Goal: Book appointment/travel/reservation

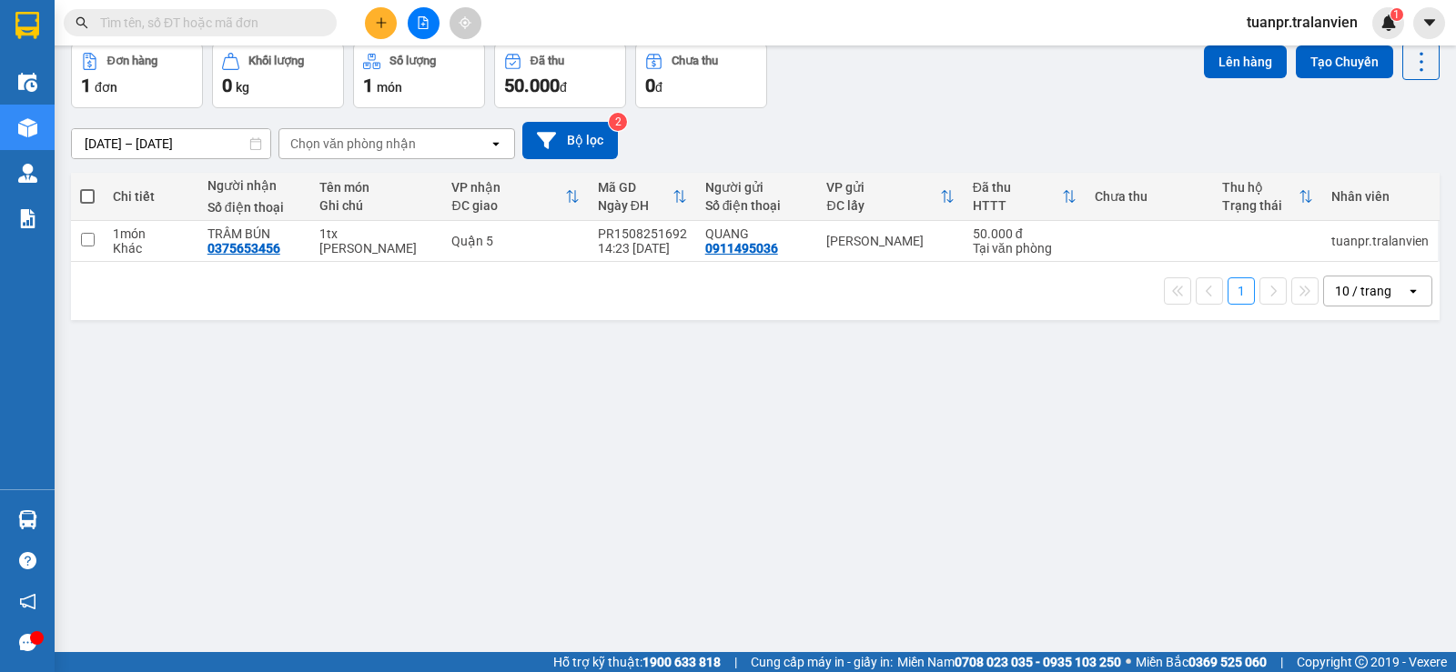
click at [126, 148] on input "[DATE] – [DATE]" at bounding box center [171, 143] width 198 height 29
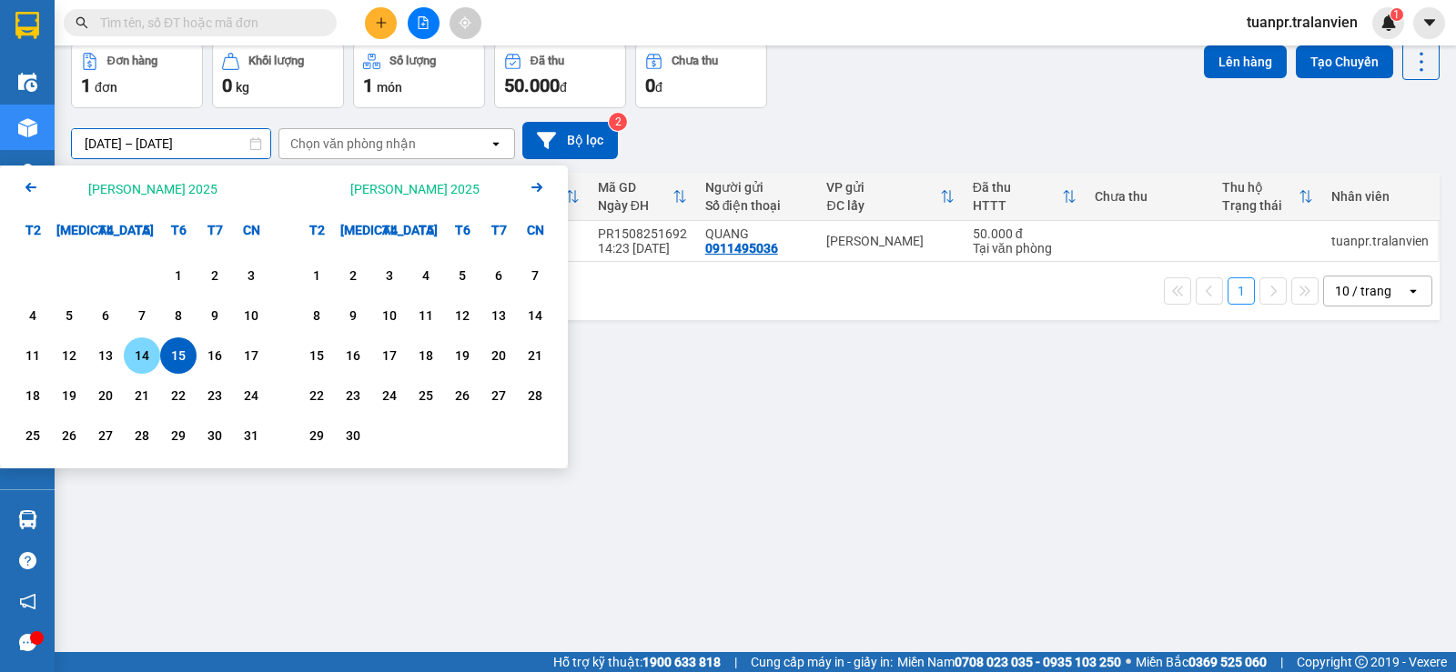
click at [142, 356] on div "14" at bounding box center [141, 356] width 25 height 22
drag, startPoint x: 219, startPoint y: 145, endPoint x: 203, endPoint y: 333, distance: 189.0
click at [218, 146] on input "[DATE] – / /" at bounding box center [171, 143] width 198 height 29
click at [151, 346] on div "14" at bounding box center [141, 356] width 25 height 22
type input "[DATE] – [DATE]"
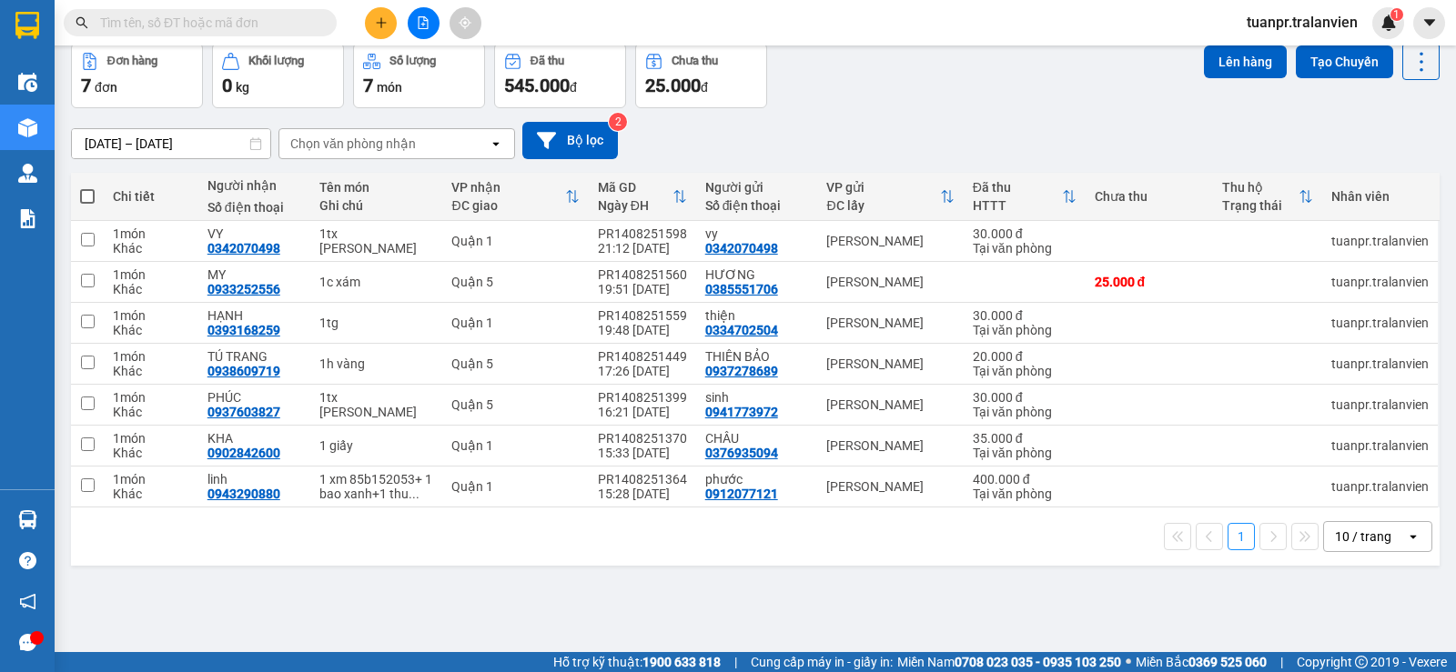
click at [215, 30] on input "text" at bounding box center [207, 23] width 215 height 20
paste input "0979645001"
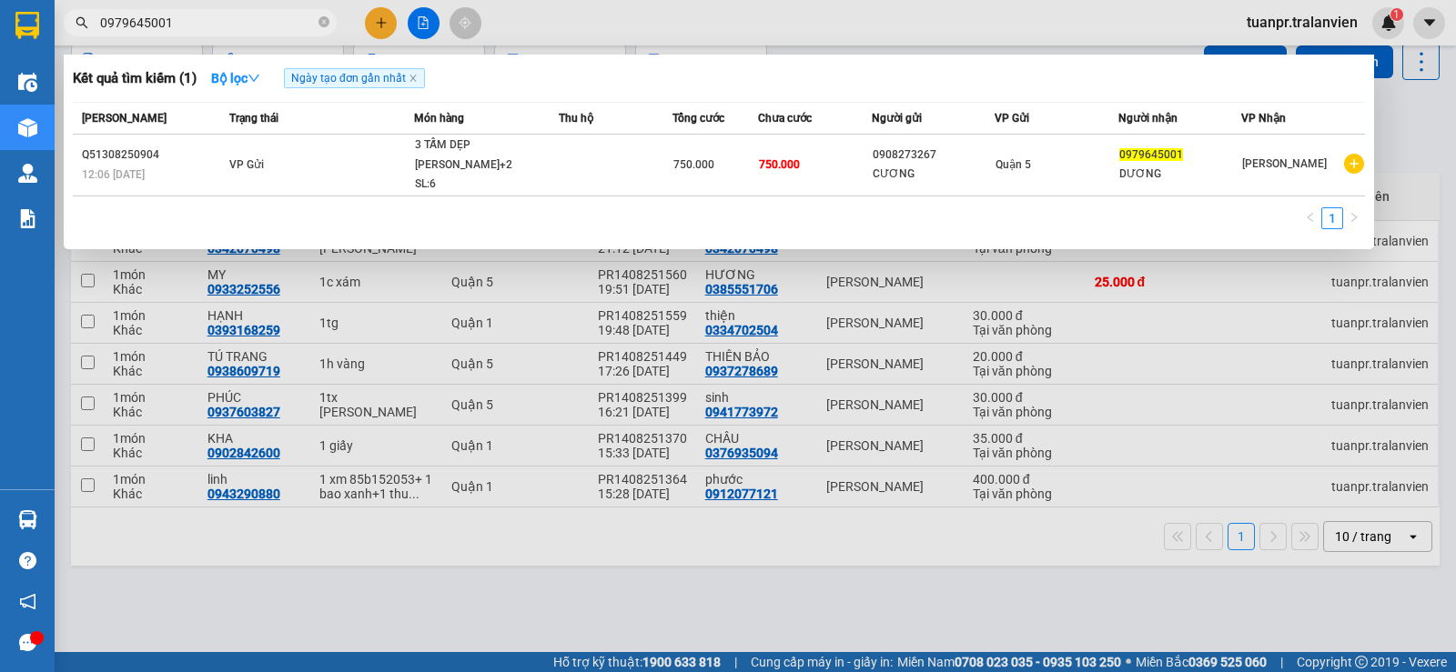
click at [453, 606] on div at bounding box center [728, 336] width 1456 height 672
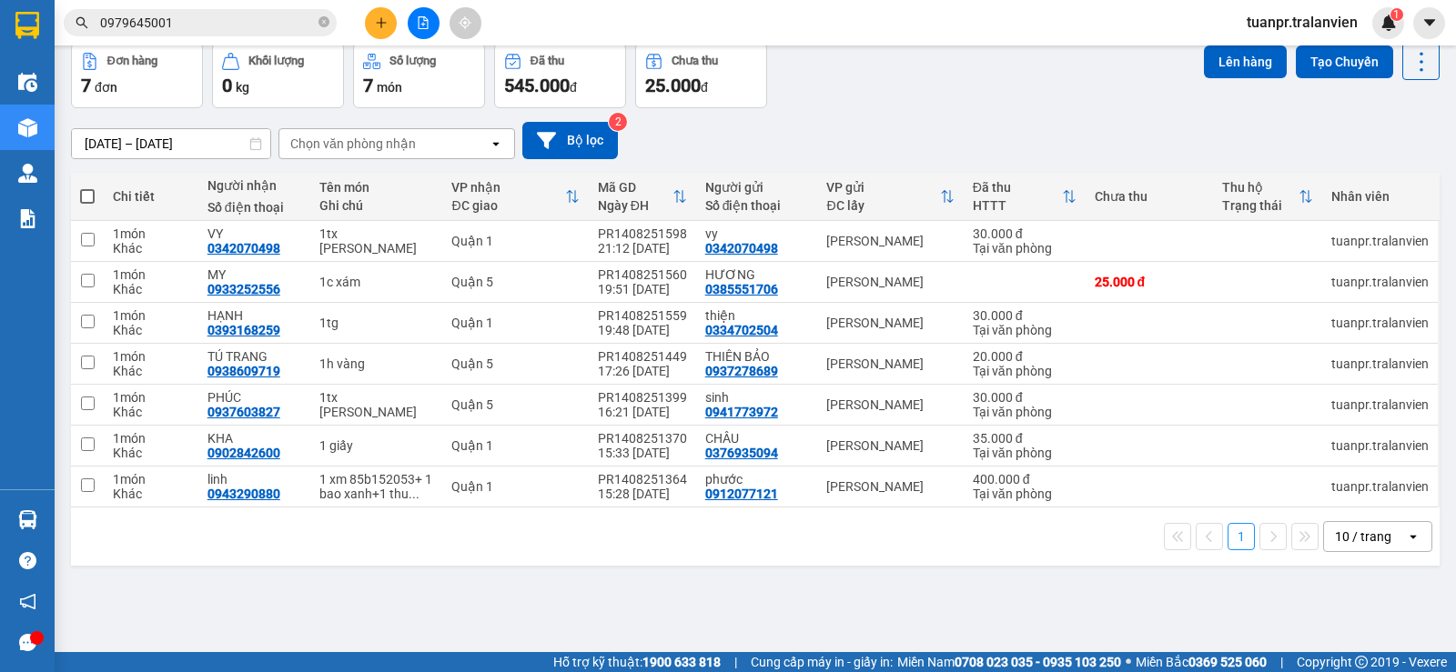
click at [223, 28] on input "0979645001" at bounding box center [207, 23] width 215 height 20
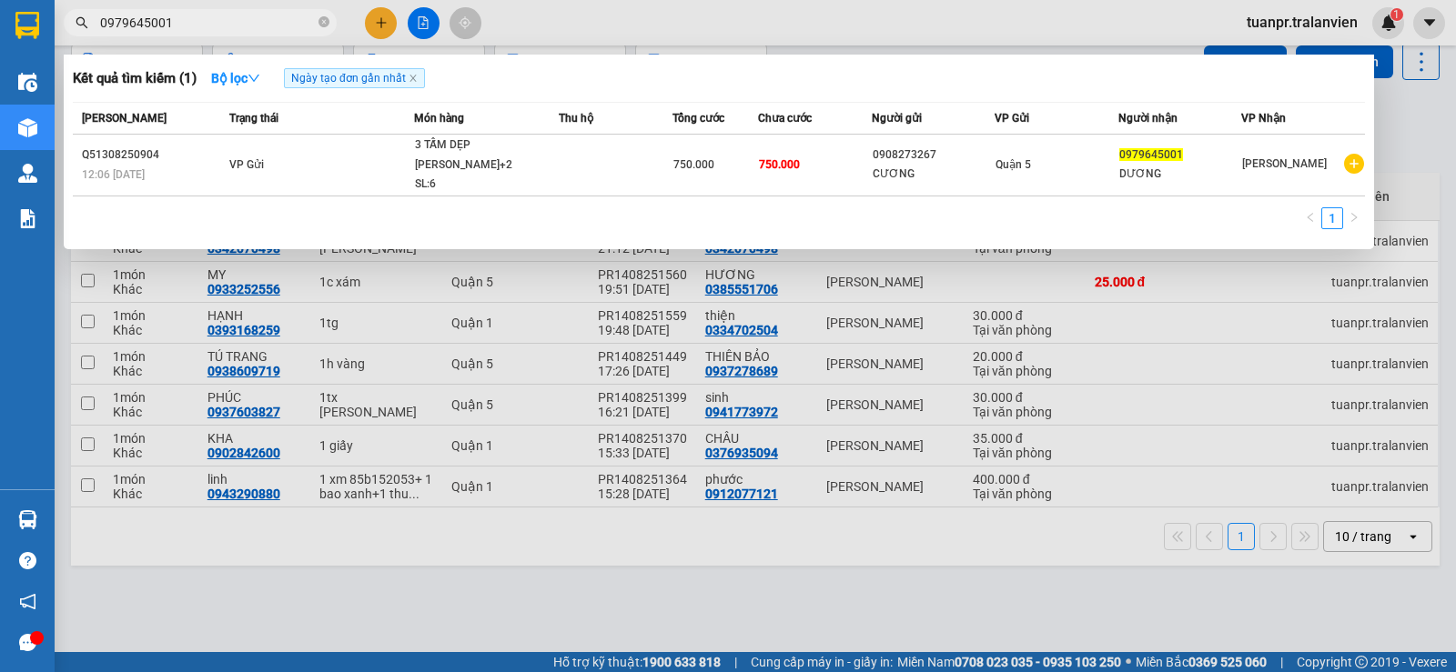
click at [222, 28] on input "0979645001" at bounding box center [207, 23] width 215 height 20
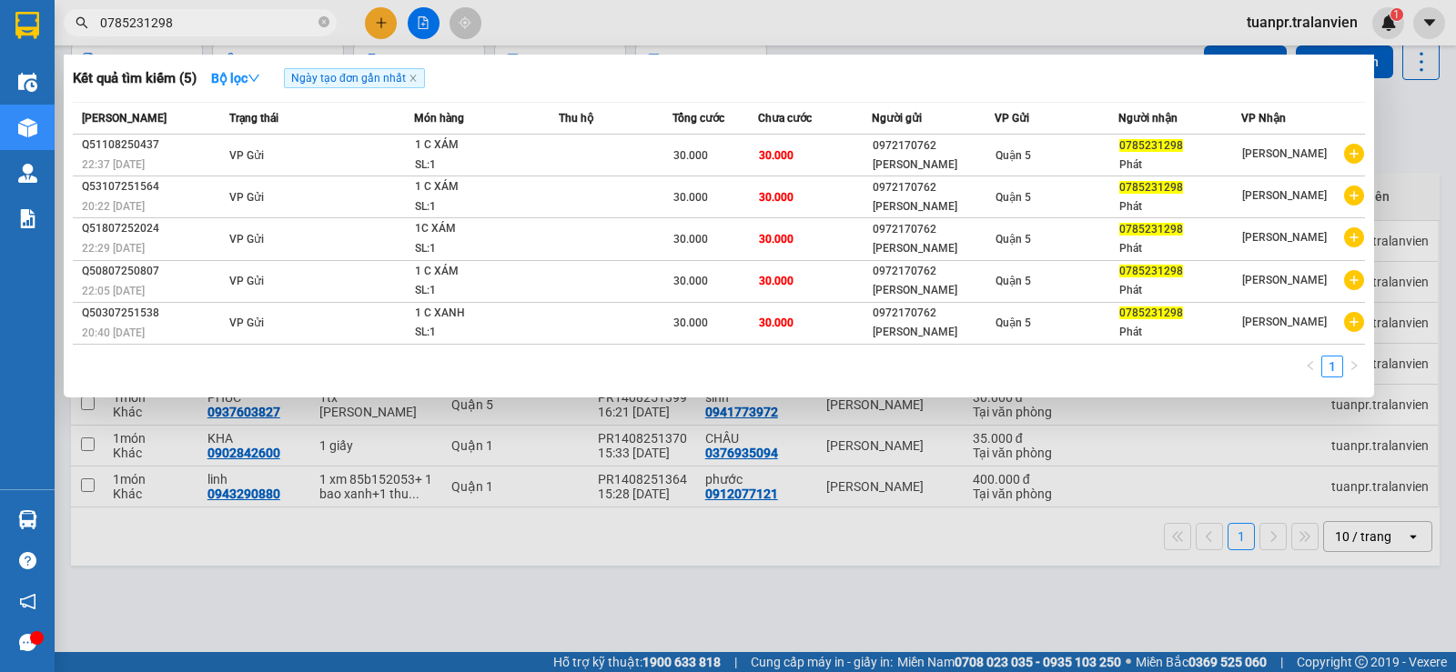
type input "0785231298"
